Goal: Task Accomplishment & Management: Complete application form

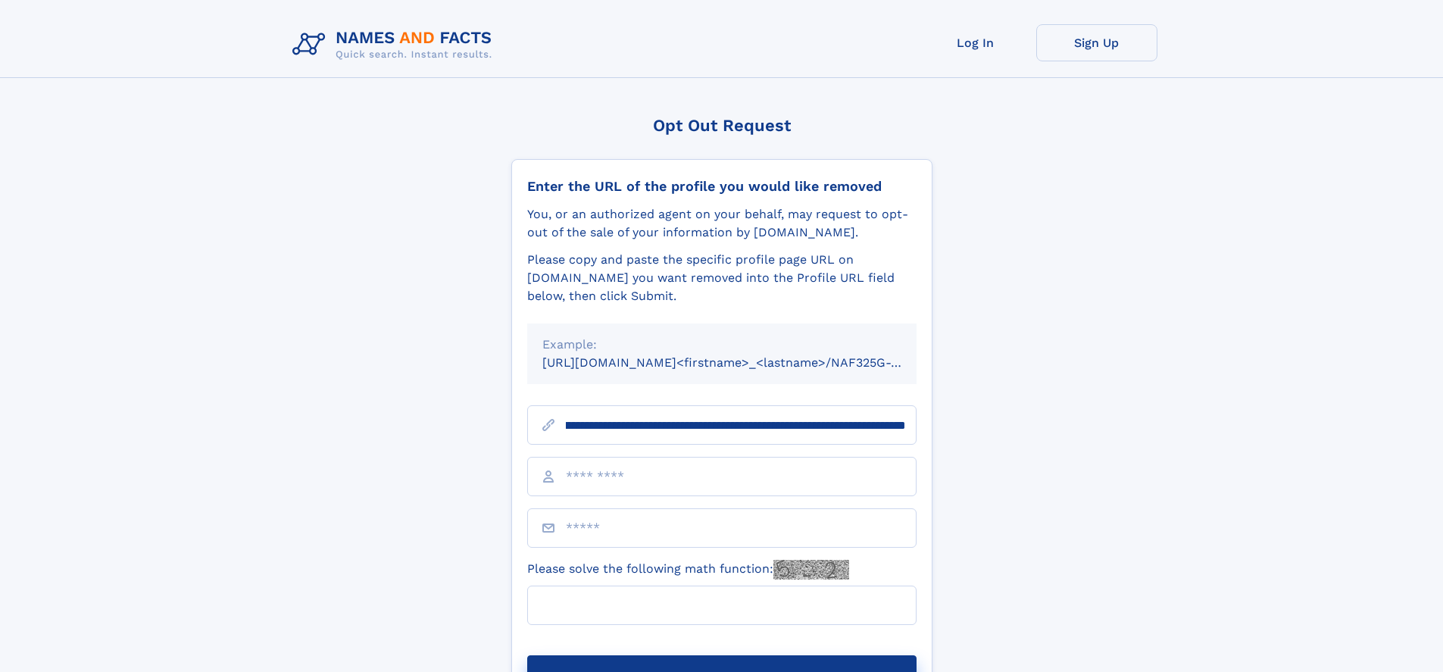
scroll to position [0, 179]
type input "**********"
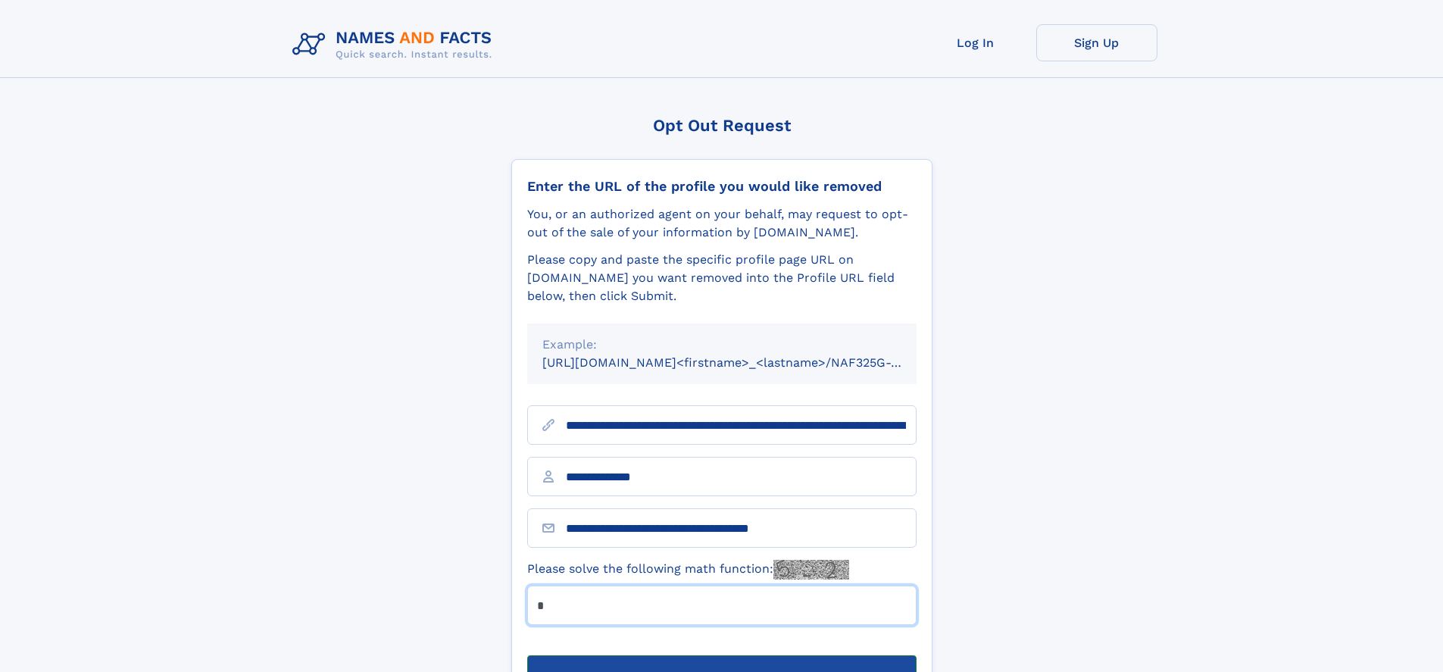
type input "*"
click at [721, 655] on button "Submit Opt Out Request" at bounding box center [721, 679] width 389 height 48
